Goal: Information Seeking & Learning: Learn about a topic

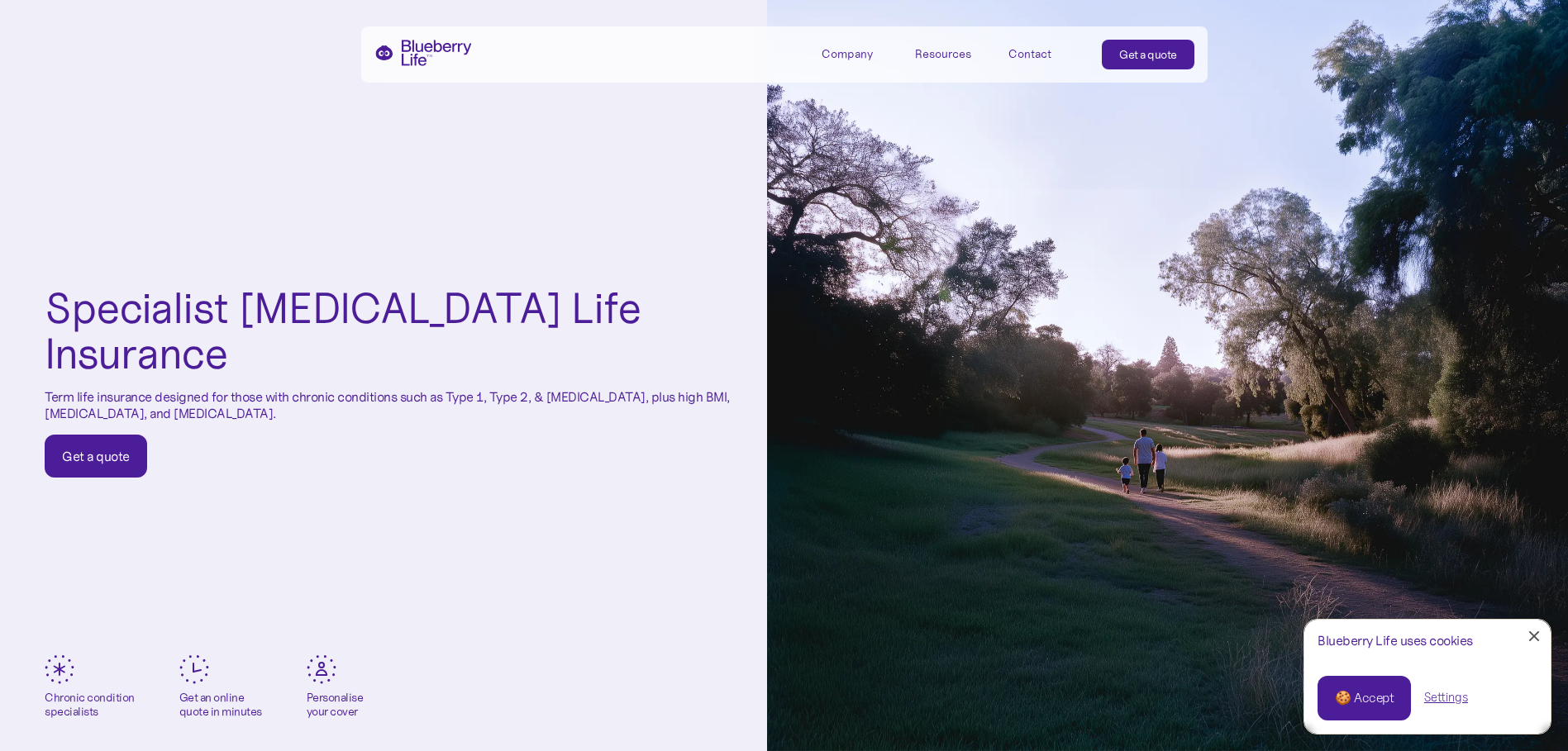
scroll to position [82, 0]
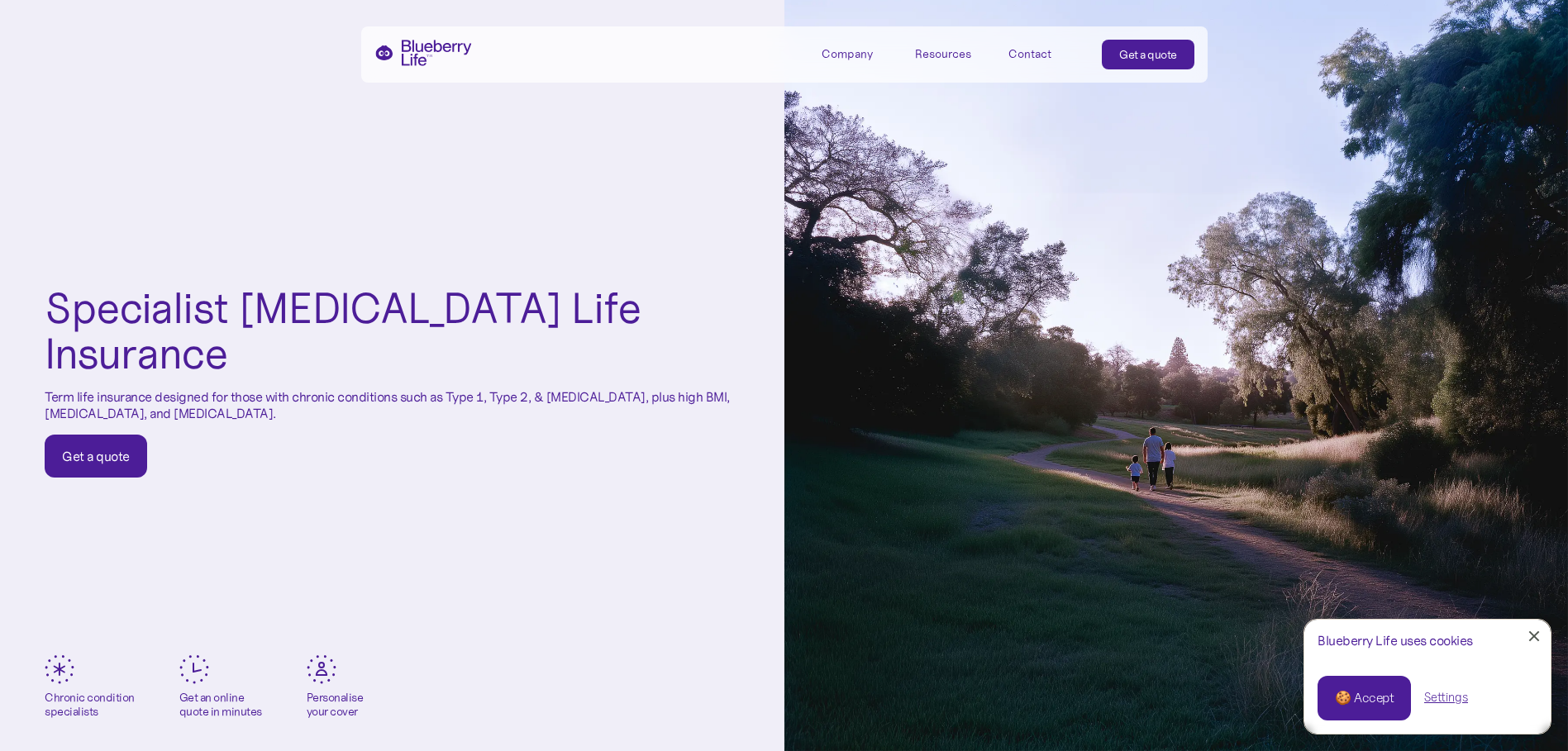
drag, startPoint x: 353, startPoint y: 388, endPoint x: 44, endPoint y: 373, distance: 309.4
click at [44, 389] on p "Term life insurance designed for those with chronic conditions such as Type 1, …" at bounding box center [392, 404] width 695 height 31
copy p "Term life insurance designed for those with chronic conditions such as Type 1, …"
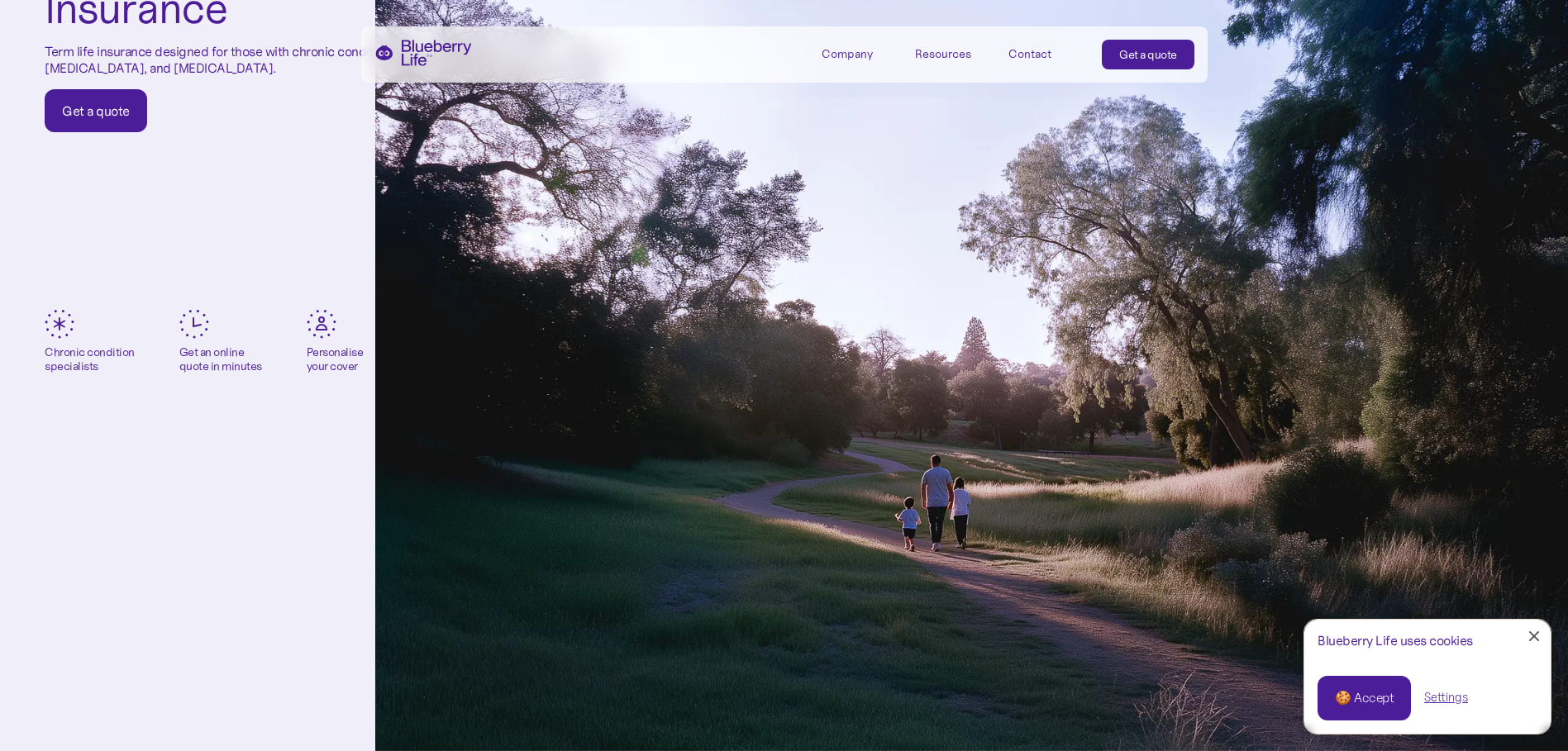
scroll to position [331, 0]
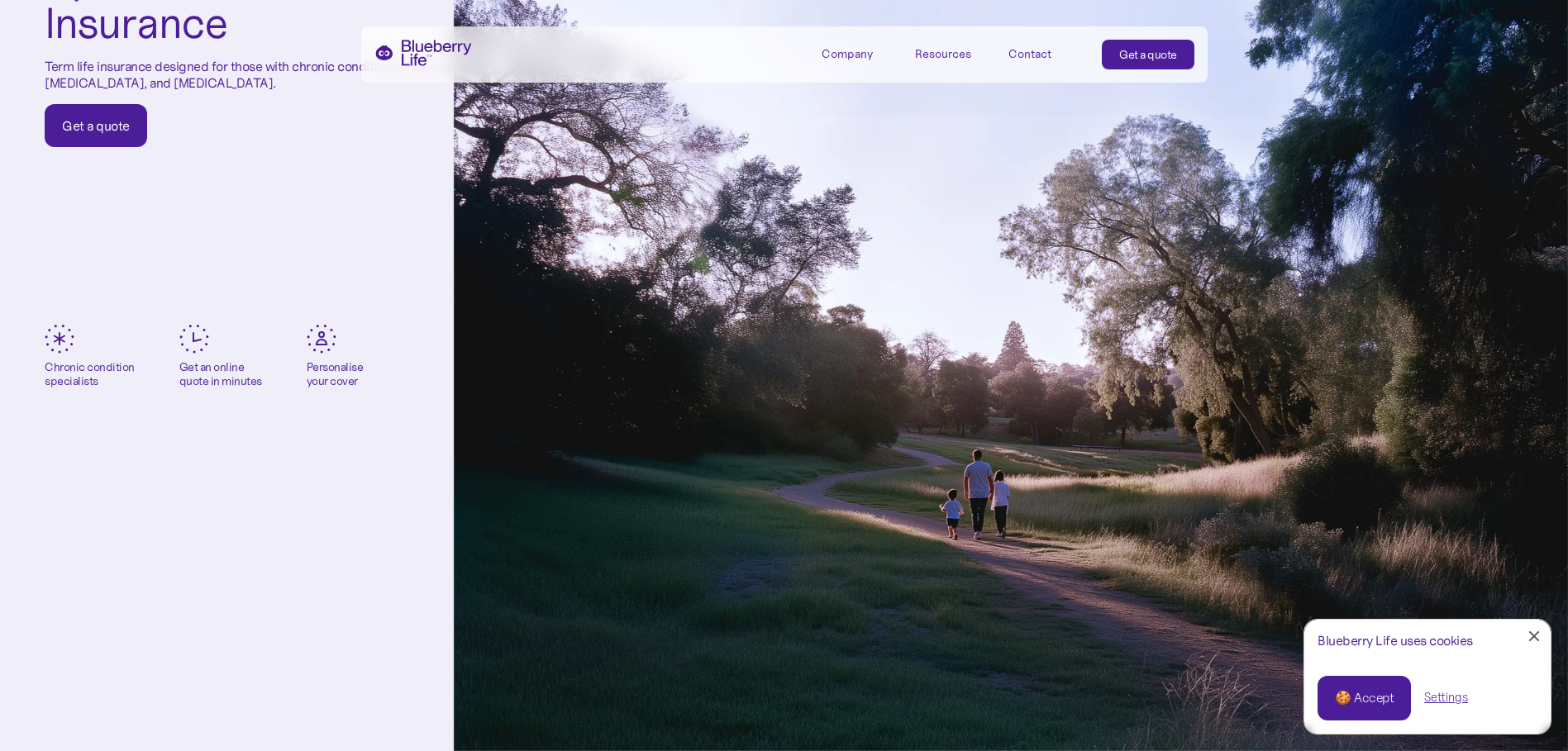
click at [940, 62] on div "Resources" at bounding box center [952, 53] width 75 height 27
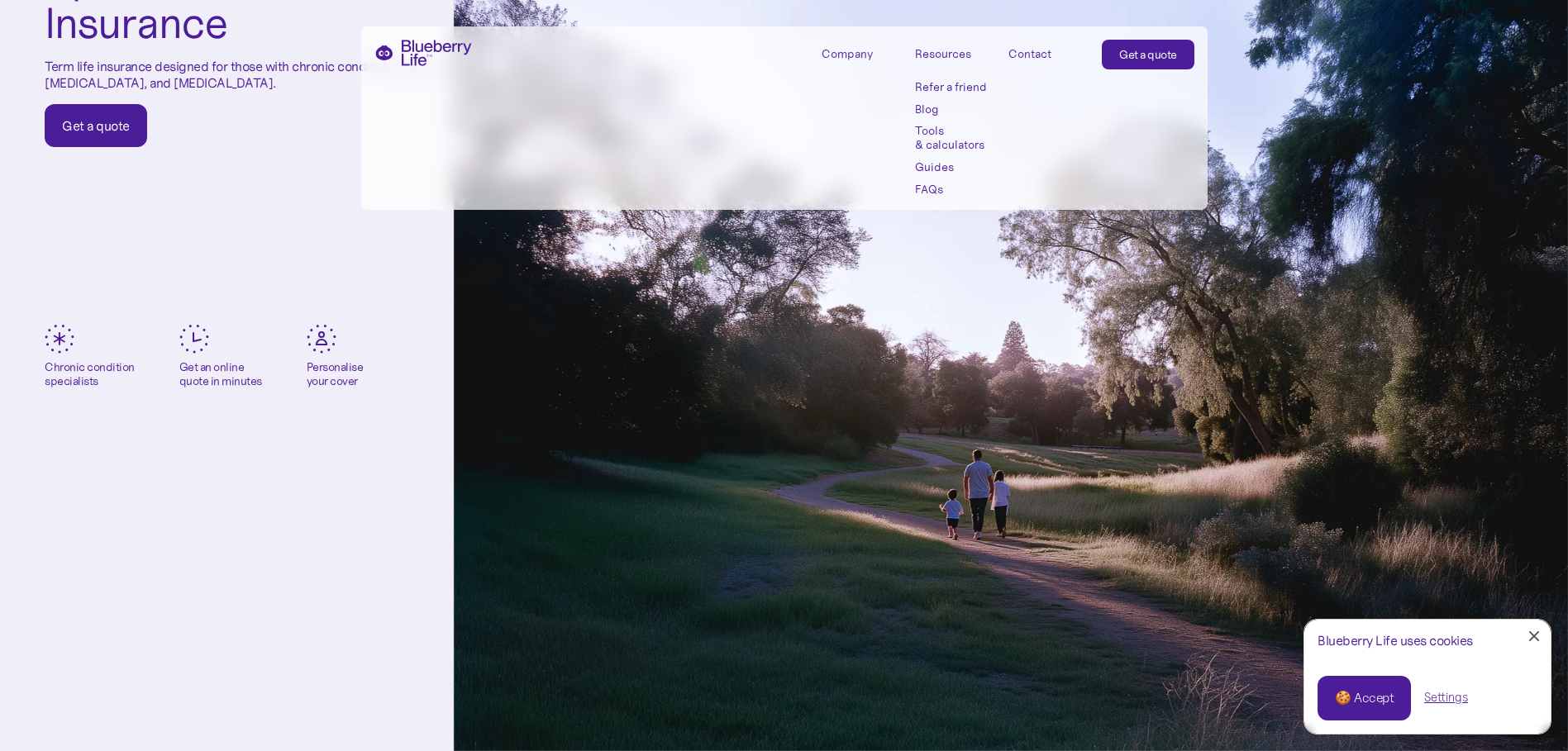
click at [840, 50] on div "Company" at bounding box center [847, 54] width 51 height 14
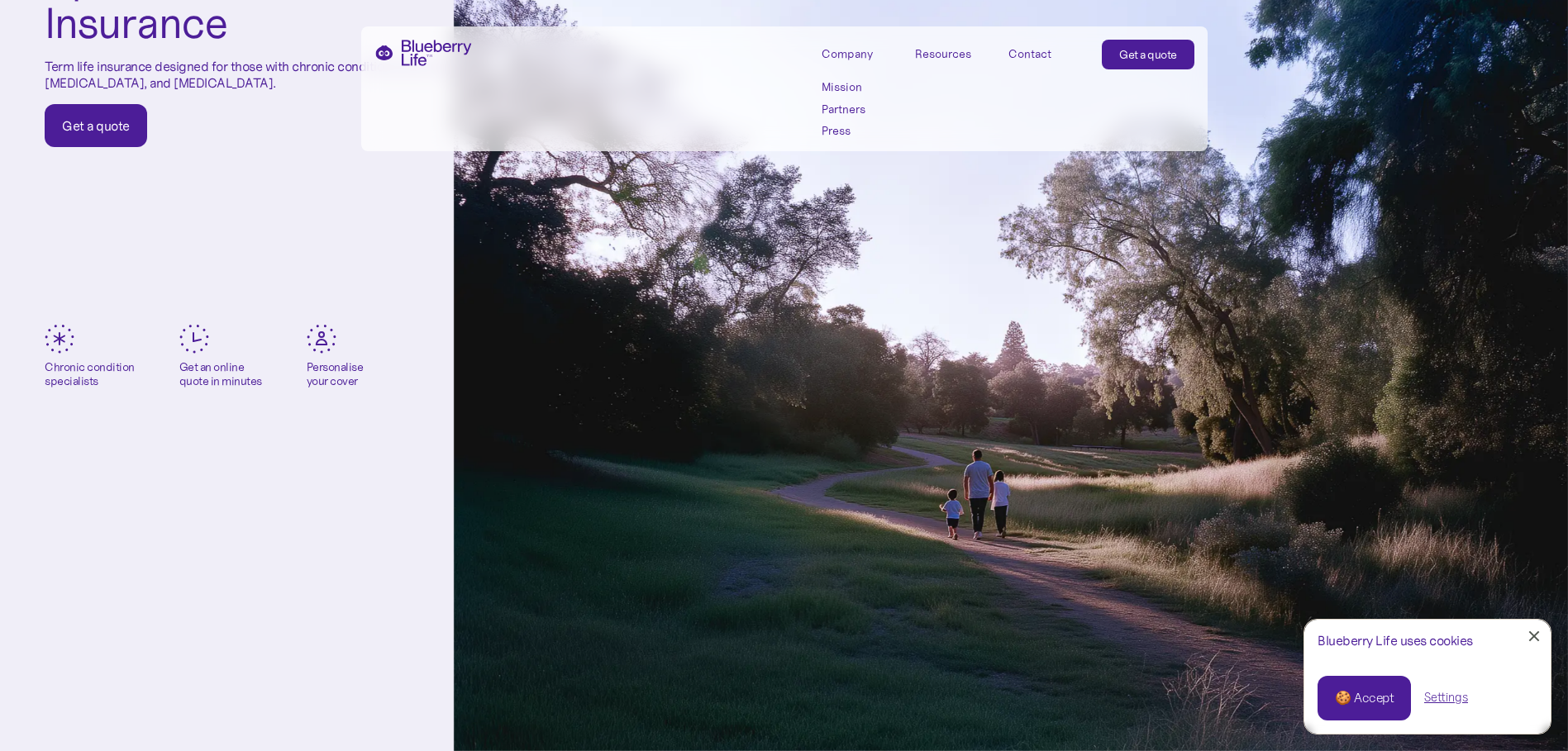
click at [846, 86] on link "Mission" at bounding box center [859, 87] width 75 height 14
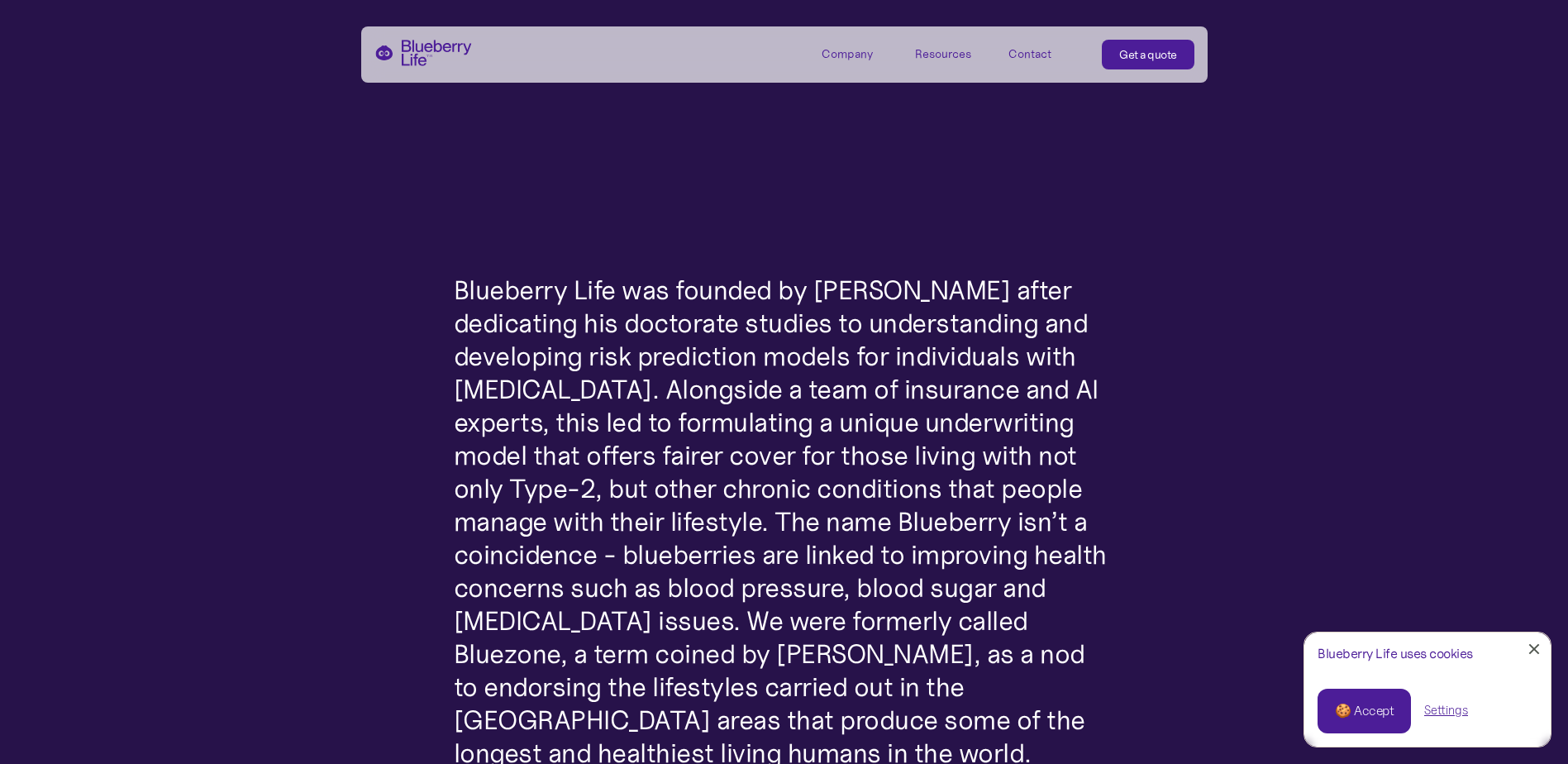
scroll to position [413, 0]
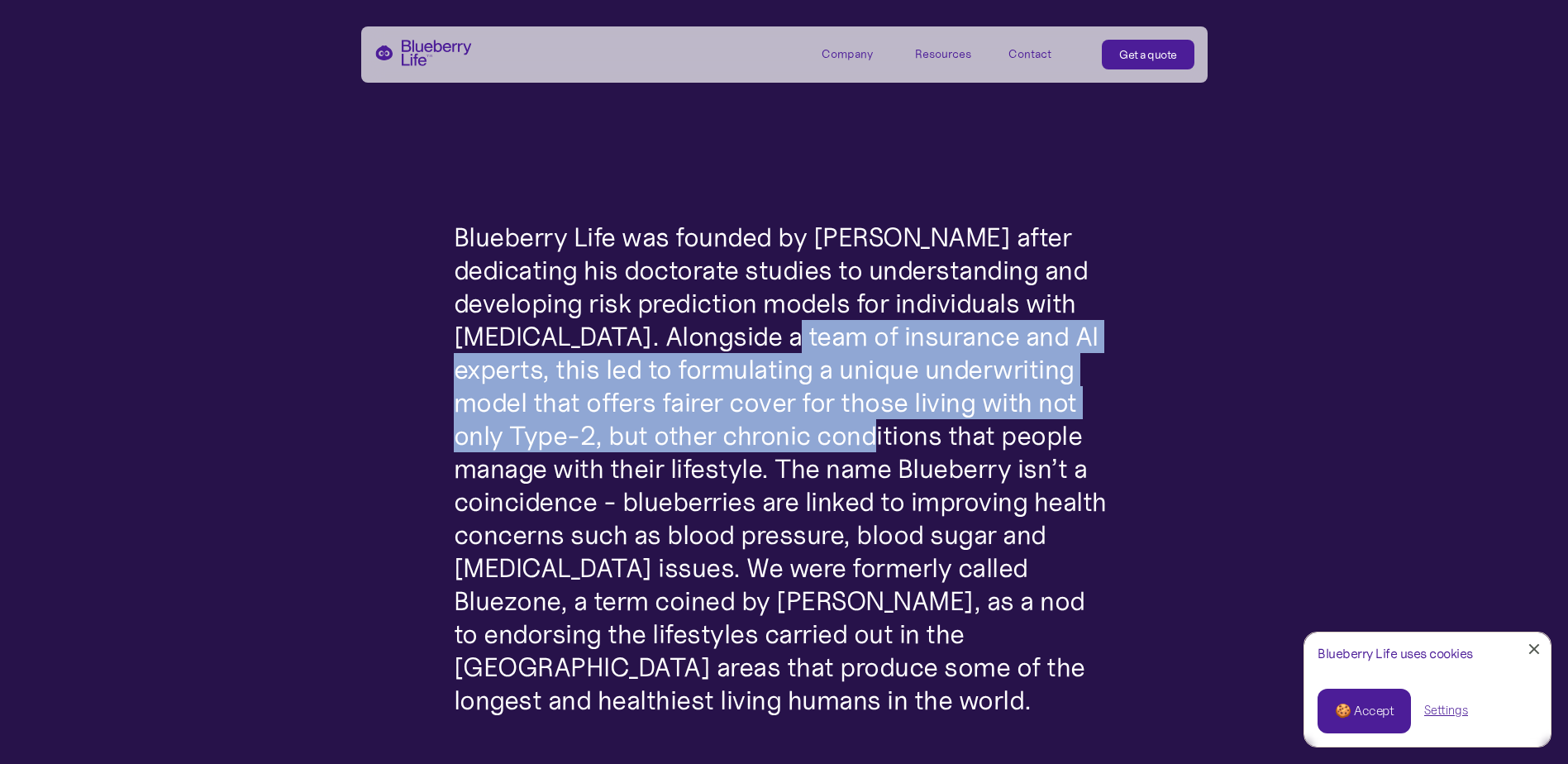
drag, startPoint x: 774, startPoint y: 362, endPoint x: 828, endPoint y: 448, distance: 101.5
click at [828, 448] on p "Blueberry Life was founded by Dr. Karan Mehta after dedicating his doctorate st…" at bounding box center [785, 468] width 661 height 496
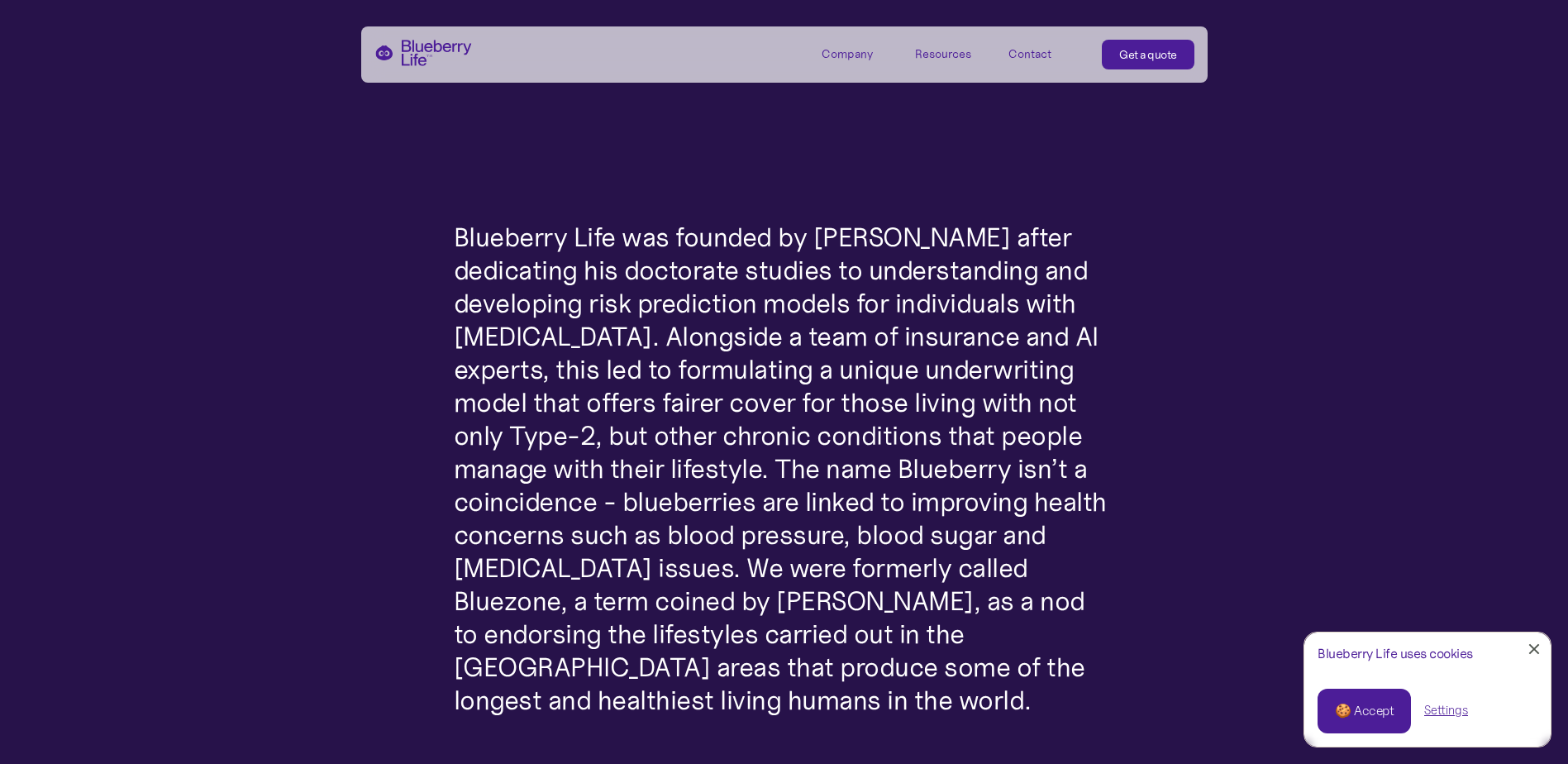
drag, startPoint x: 828, startPoint y: 448, endPoint x: 867, endPoint y: 537, distance: 97.2
click at [867, 537] on p "Blueberry Life was founded by Dr. Karan Mehta after dedicating his doctorate st…" at bounding box center [785, 468] width 661 height 496
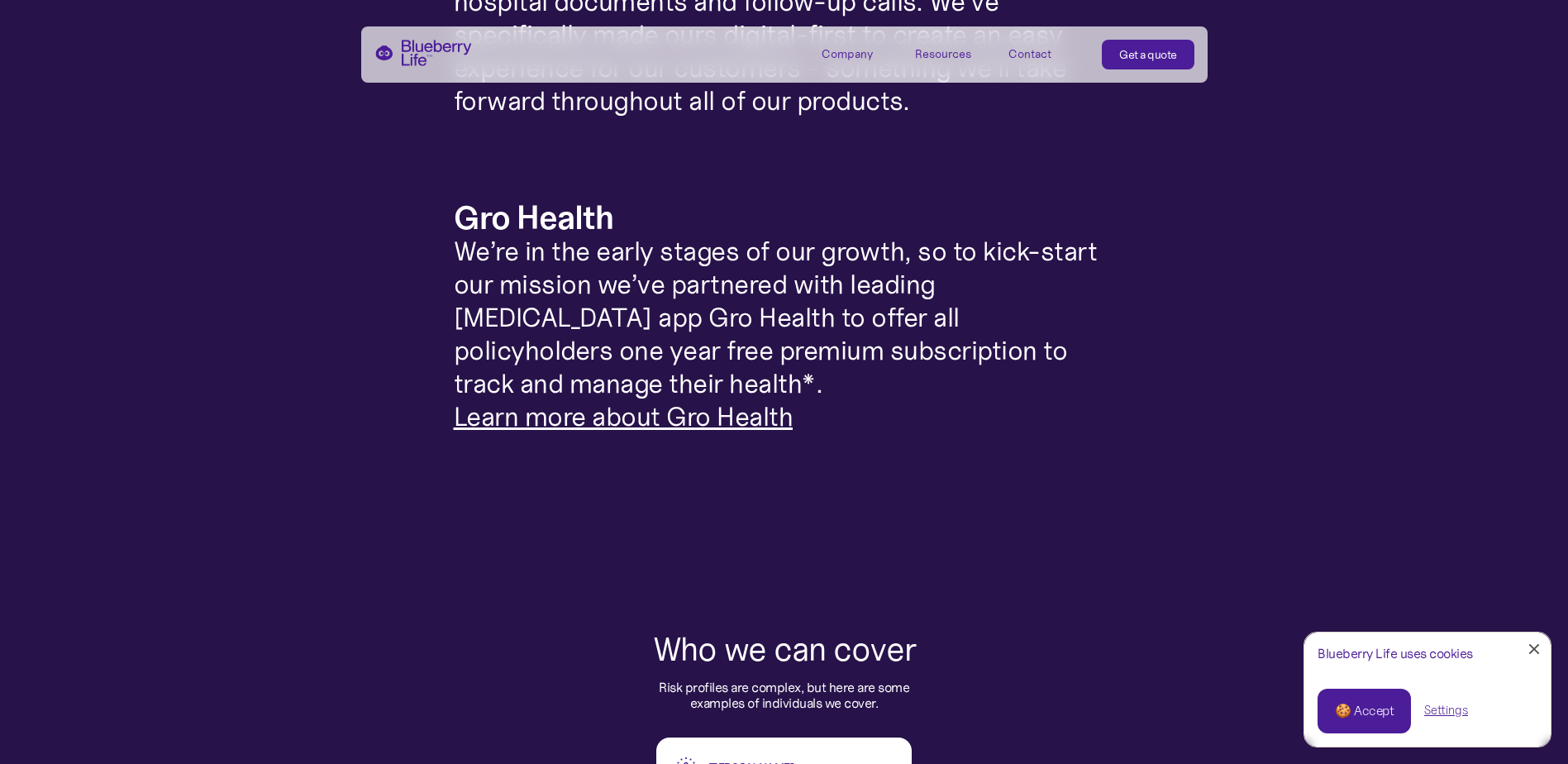
scroll to position [1571, 0]
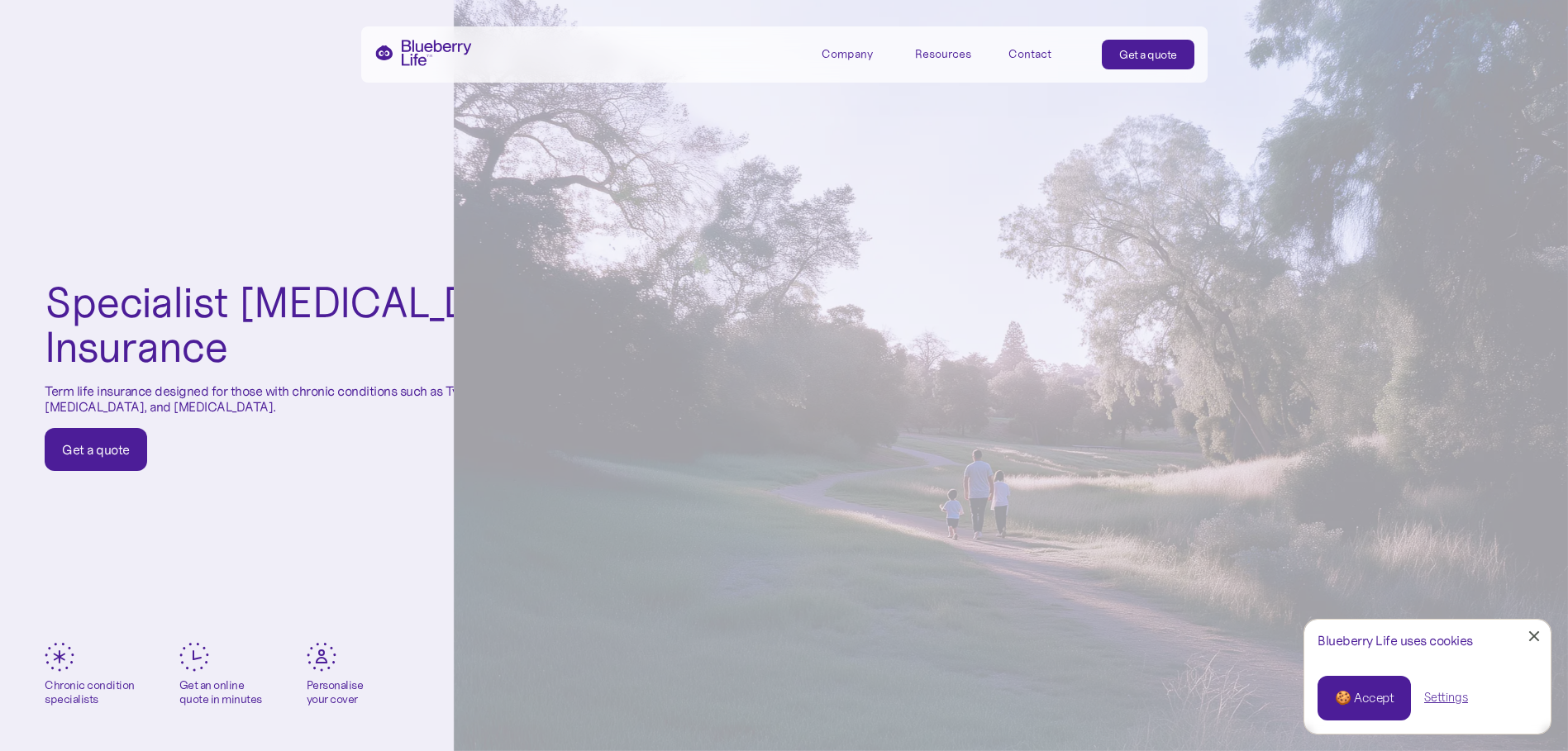
scroll to position [331, 0]
